Goal: Ask a question

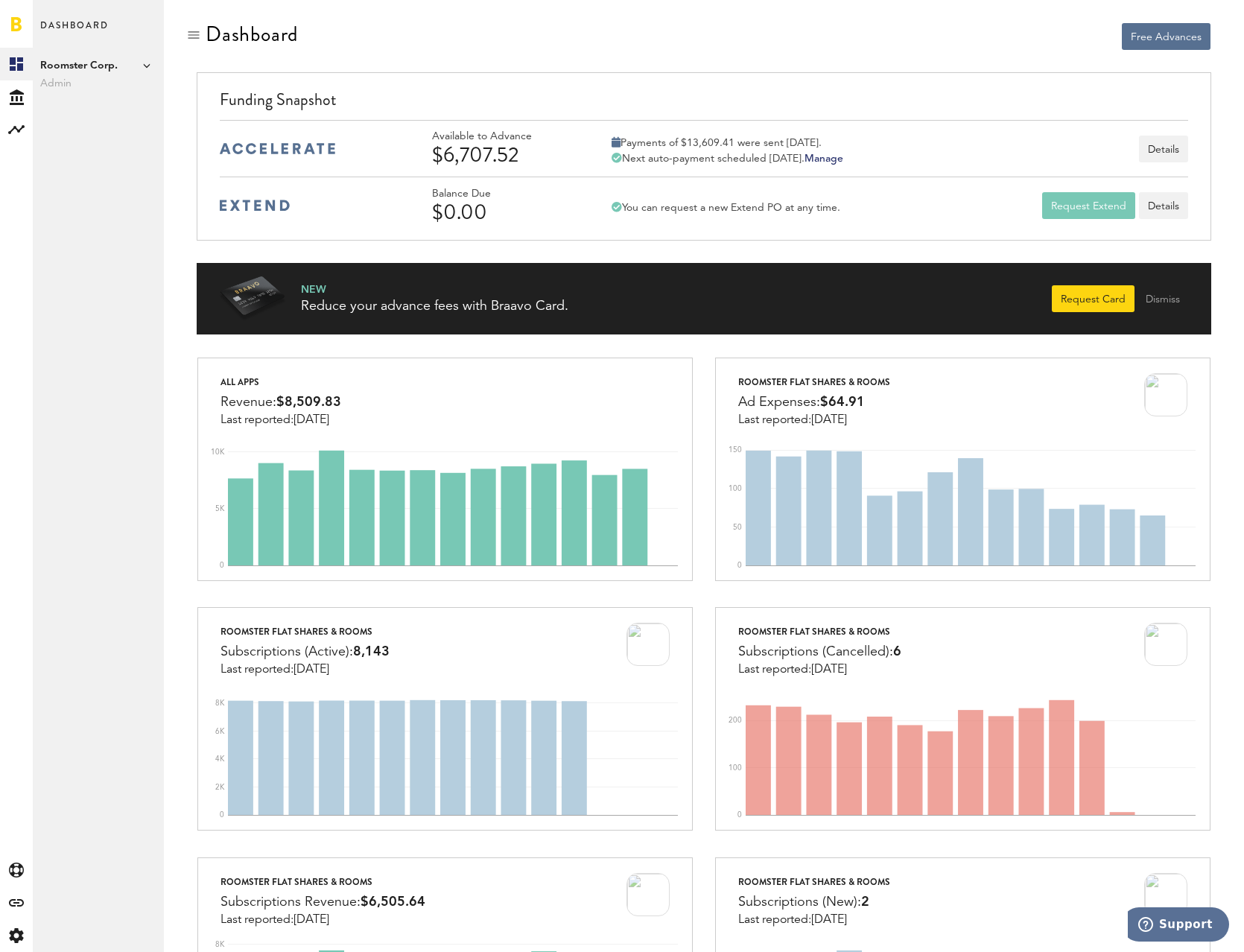
drag, startPoint x: 541, startPoint y: 158, endPoint x: 420, endPoint y: 154, distance: 121.1
click at [420, 154] on div "Available to Advance $6,707.52 Payments of $13,609.41 were sent today. Next aut…" at bounding box center [704, 148] width 969 height 56
copy div "$6,707.52"
click at [1166, 927] on span "Support" at bounding box center [1185, 924] width 53 height 14
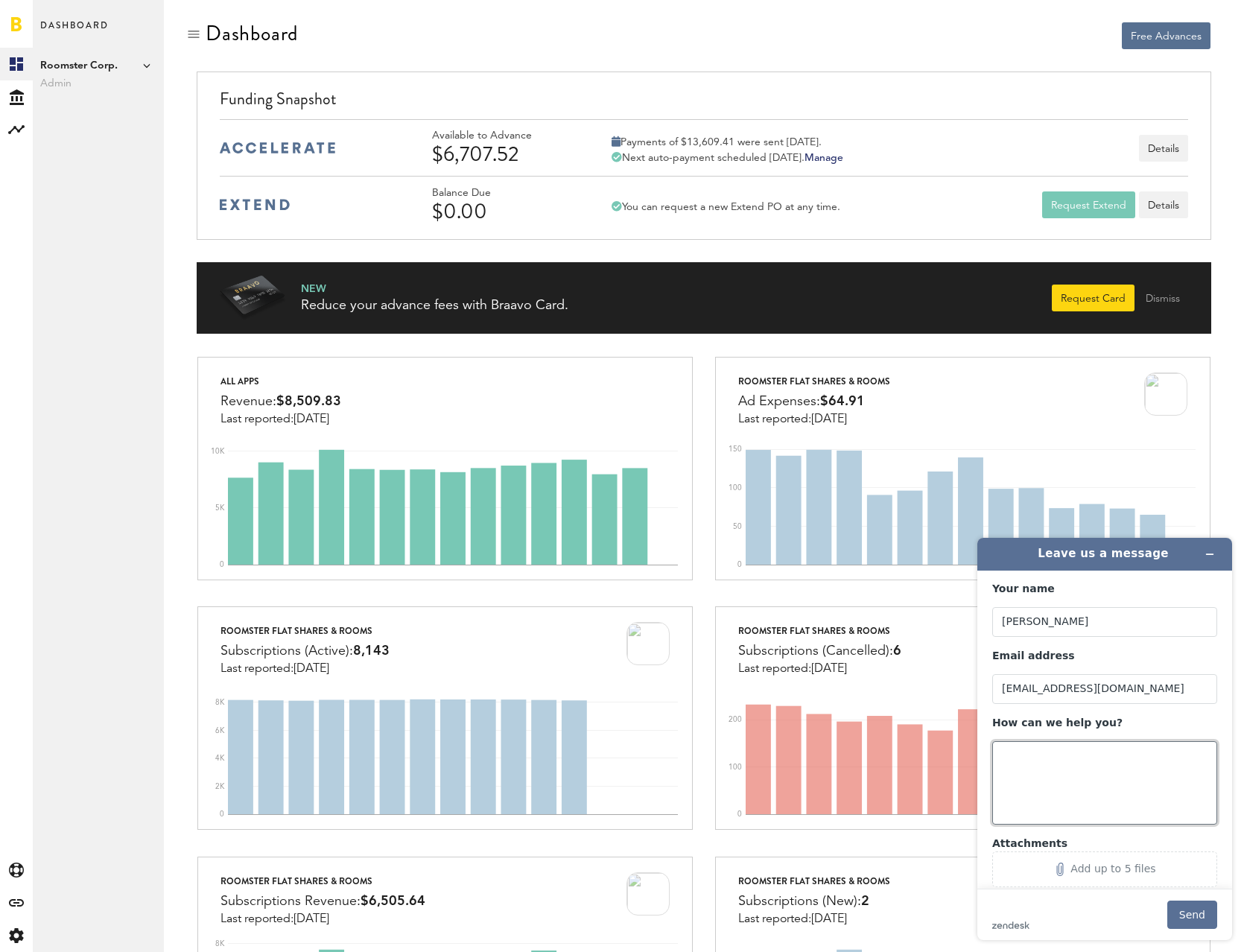
click at [1022, 779] on textarea "How can we help you?" at bounding box center [1104, 783] width 225 height 83
type textarea "hello. my automatic accelerate did not happen yesterday. Why? You are going to …"
click at [1195, 913] on button "Send" at bounding box center [1193, 914] width 50 height 28
